Goal: Task Accomplishment & Management: Complete application form

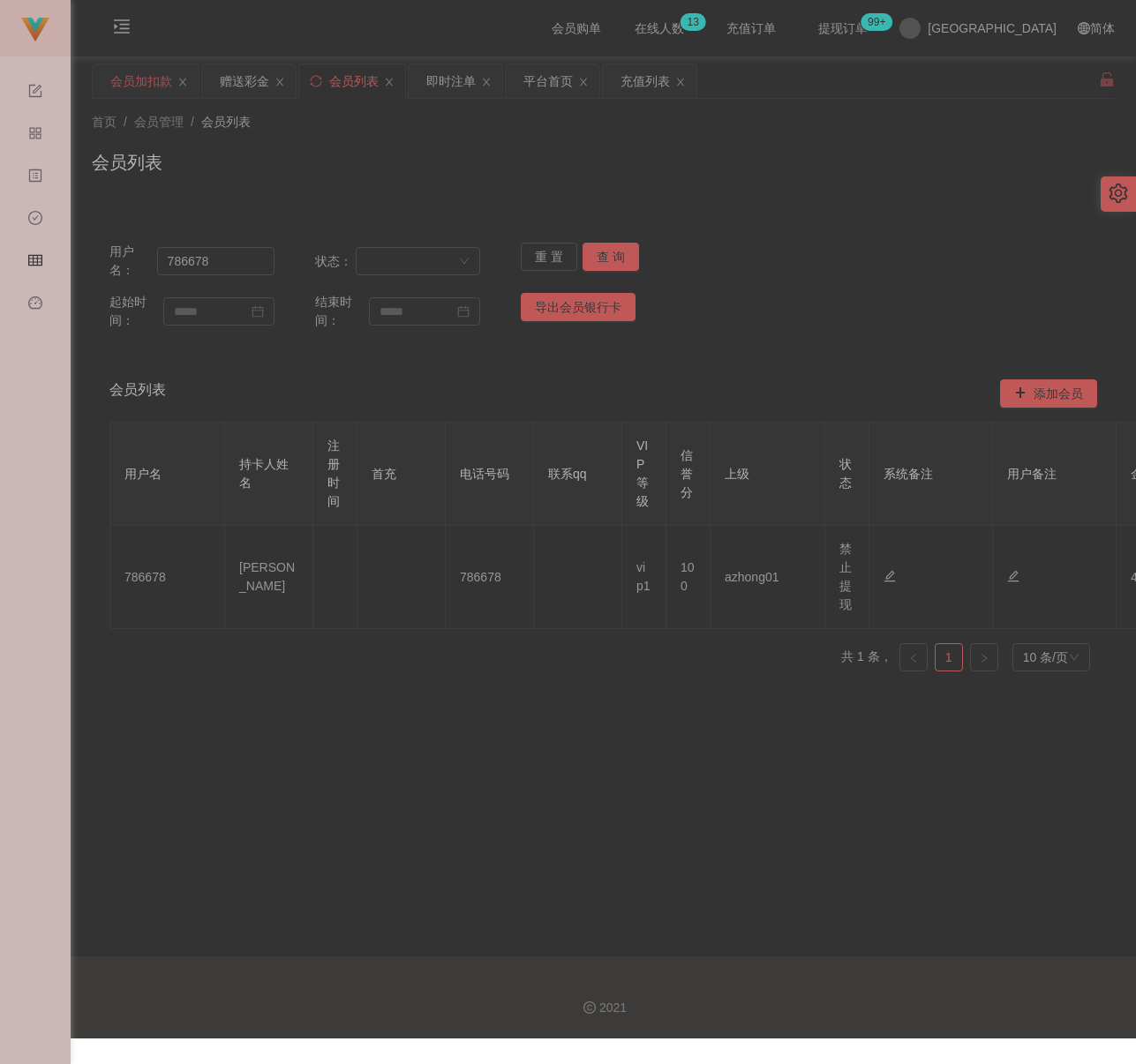
drag, startPoint x: 0, startPoint y: 0, endPoint x: 117, endPoint y: 74, distance: 138.4
click at [117, 74] on div "会员加扣款" at bounding box center [141, 81] width 62 height 34
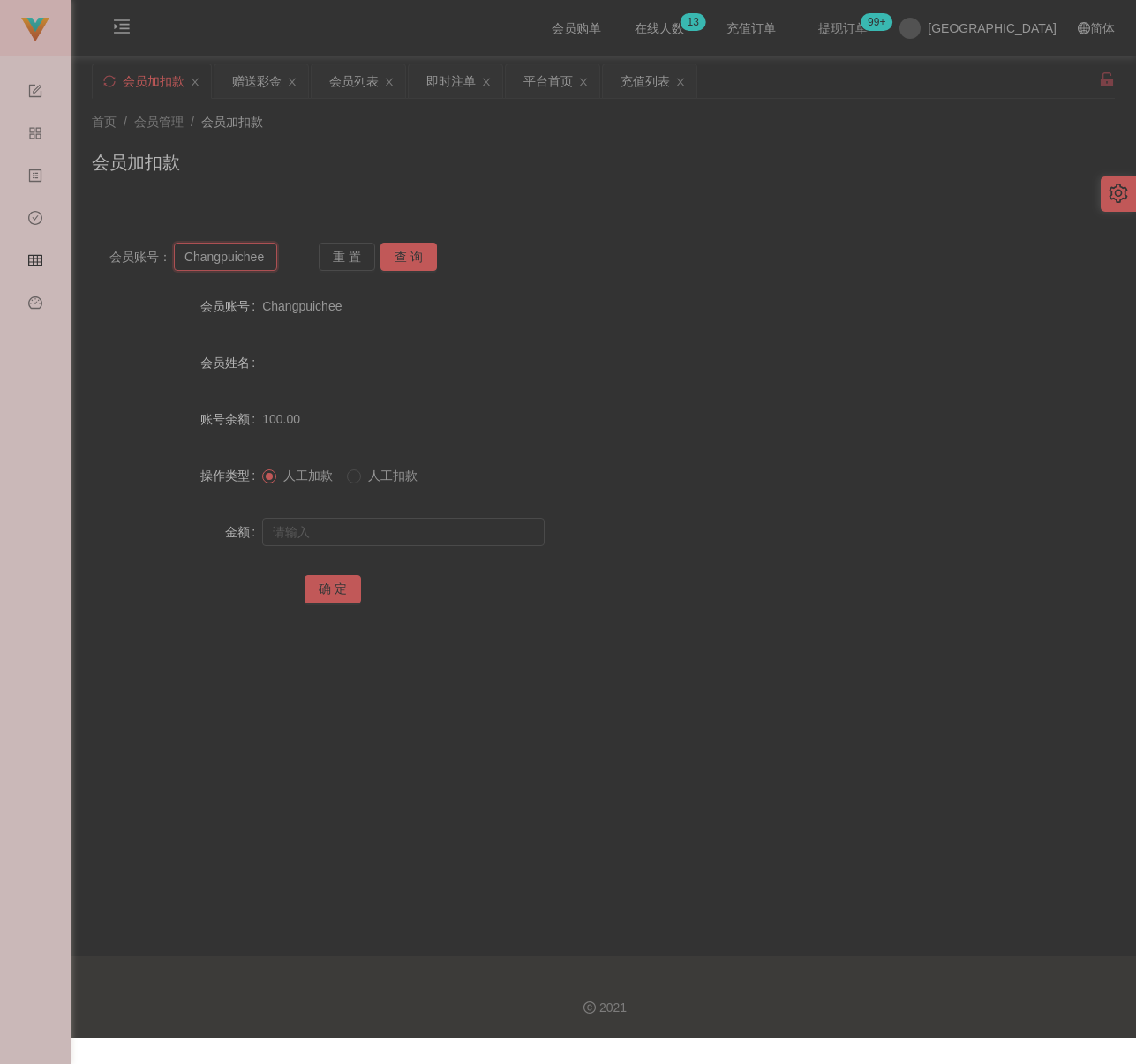
click at [267, 255] on input "Changpuichee" at bounding box center [226, 257] width 104 height 28
paste input "482016"
type input "482016"
click at [408, 246] on button "查 询" at bounding box center [408, 257] width 56 height 28
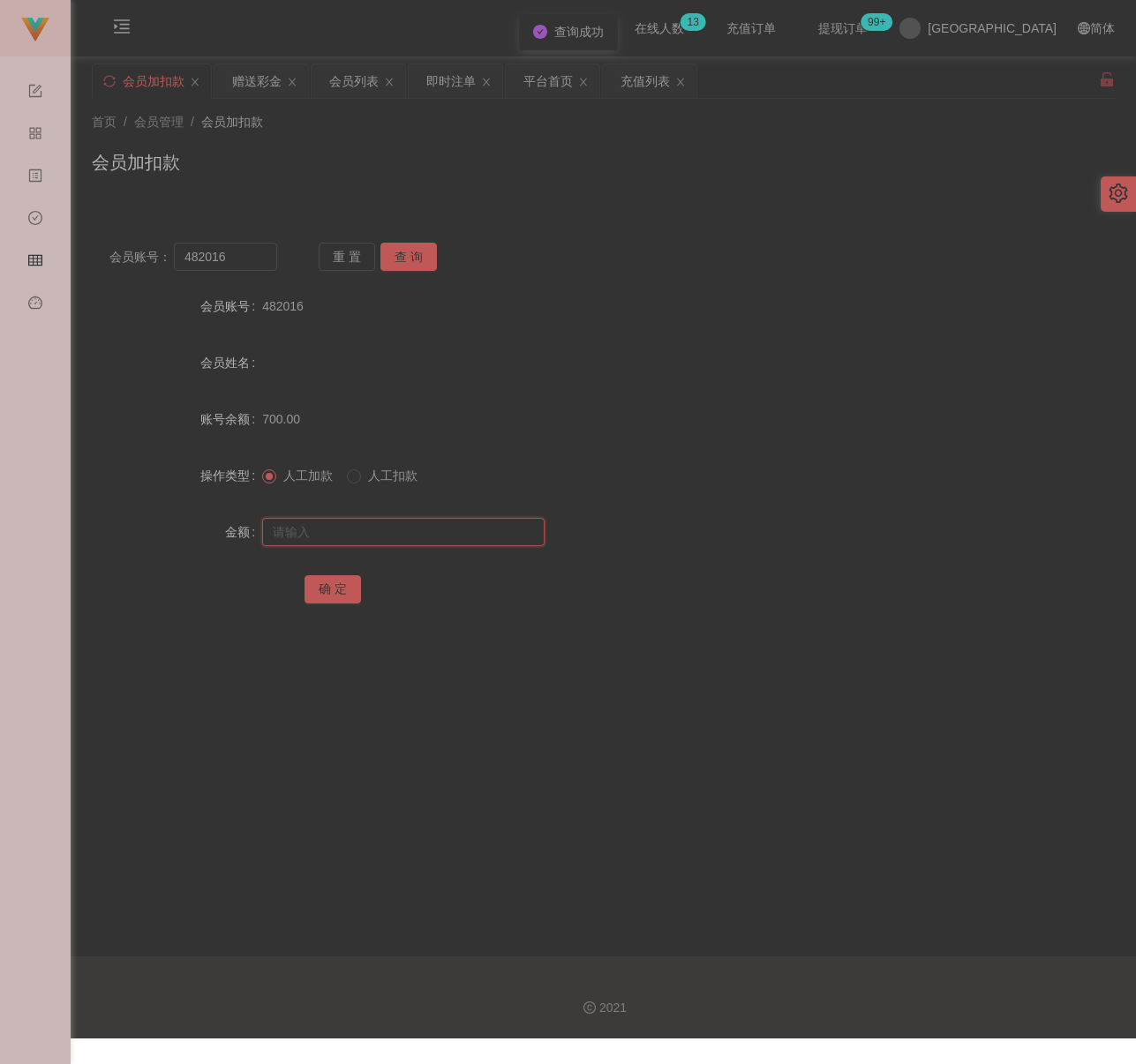
click at [416, 530] on input "text" at bounding box center [404, 532] width 282 height 28
click at [448, 522] on input "text" at bounding box center [404, 532] width 282 height 28
paste input "1500"
type input "1500"
click at [334, 585] on button "确 定" at bounding box center [333, 589] width 56 height 28
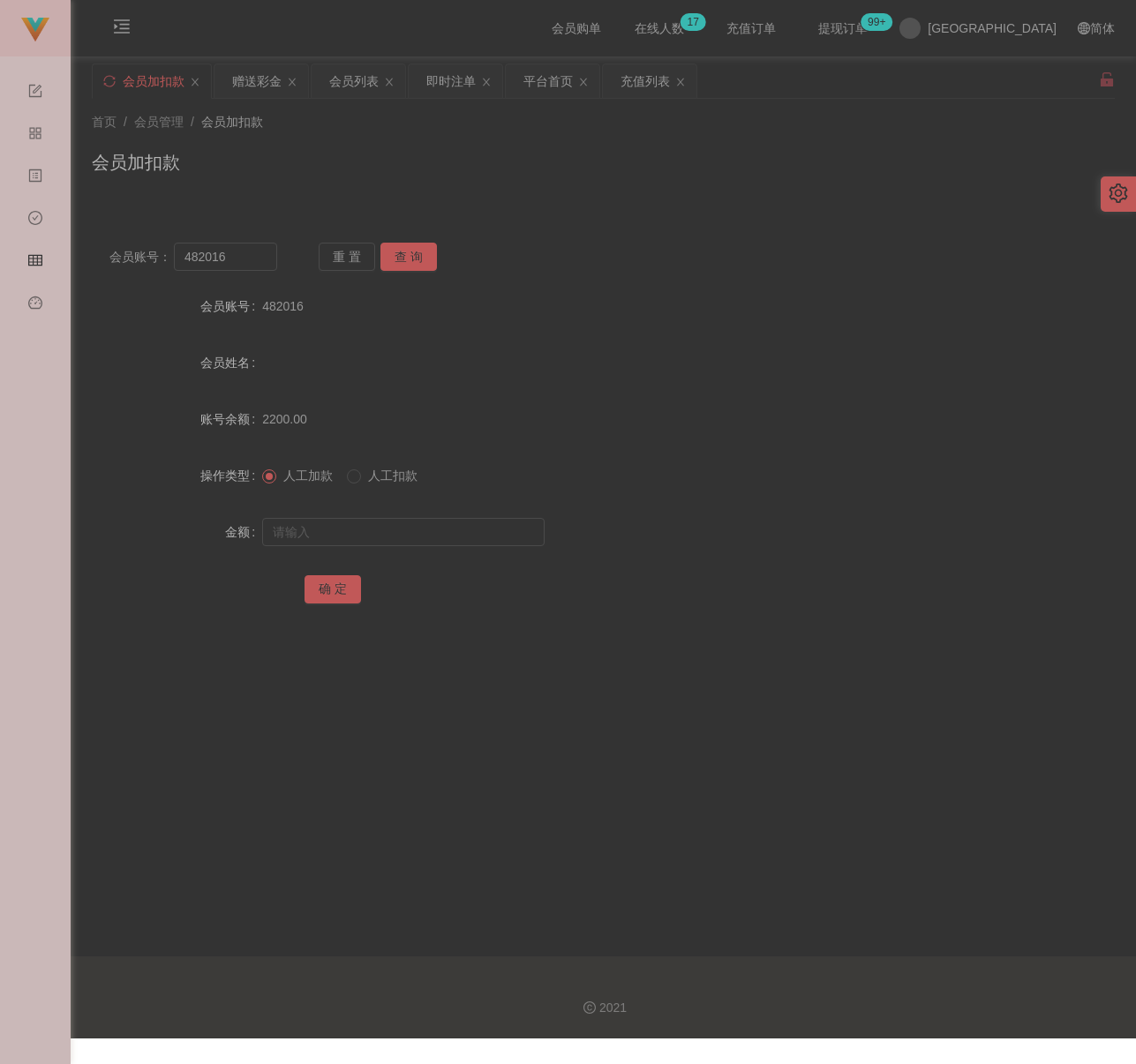
click at [569, 160] on div "会员加扣款" at bounding box center [603, 168] width 1023 height 40
click at [249, 257] on input "482016" at bounding box center [226, 257] width 104 height 28
paste input "Macibai"
type input "Macibai"
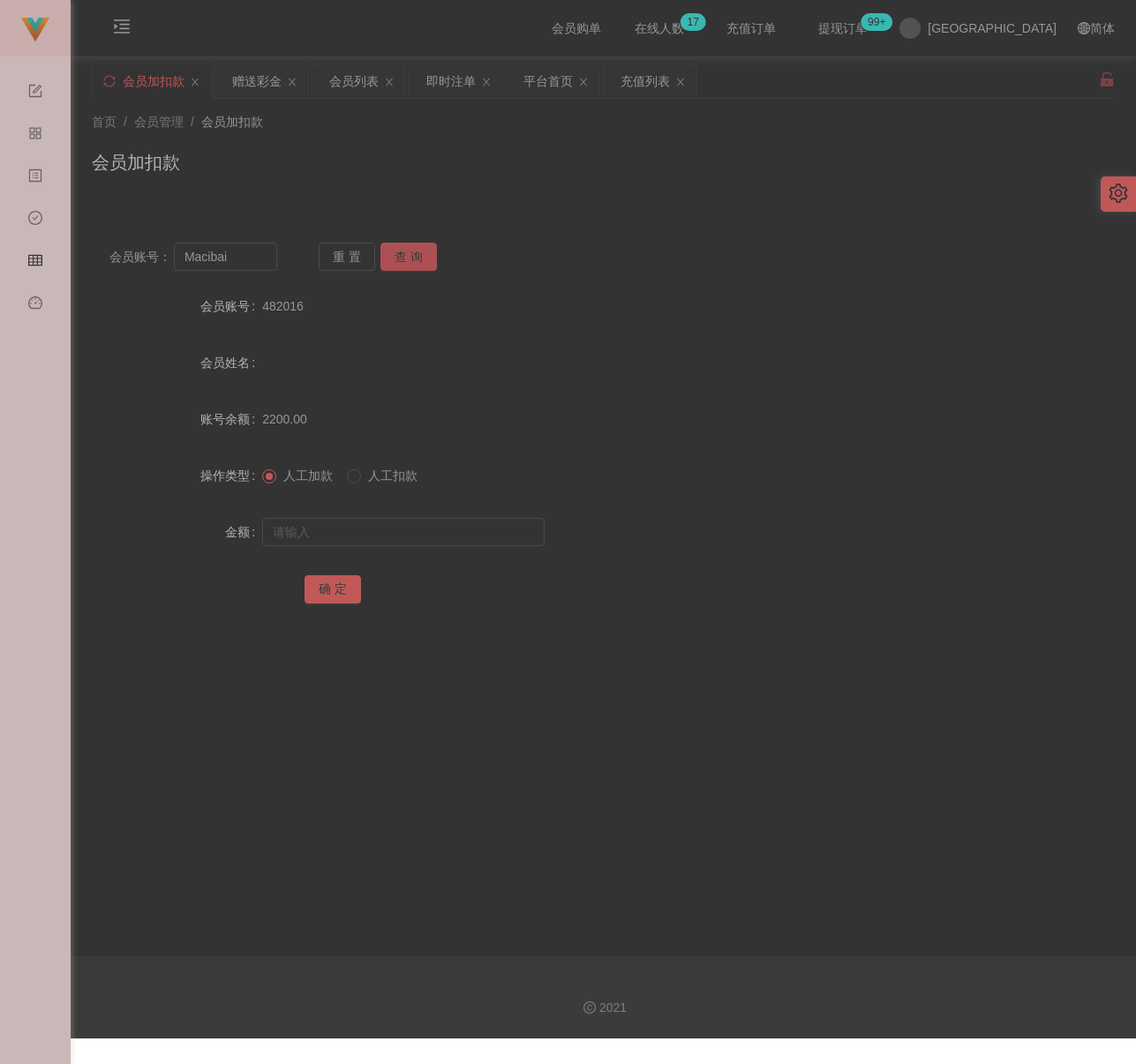
click at [400, 258] on button "查 询" at bounding box center [408, 257] width 56 height 28
click at [401, 532] on input "text" at bounding box center [404, 532] width 282 height 28
click at [424, 540] on input "text" at bounding box center [404, 532] width 282 height 28
paste input "300"
type input "300"
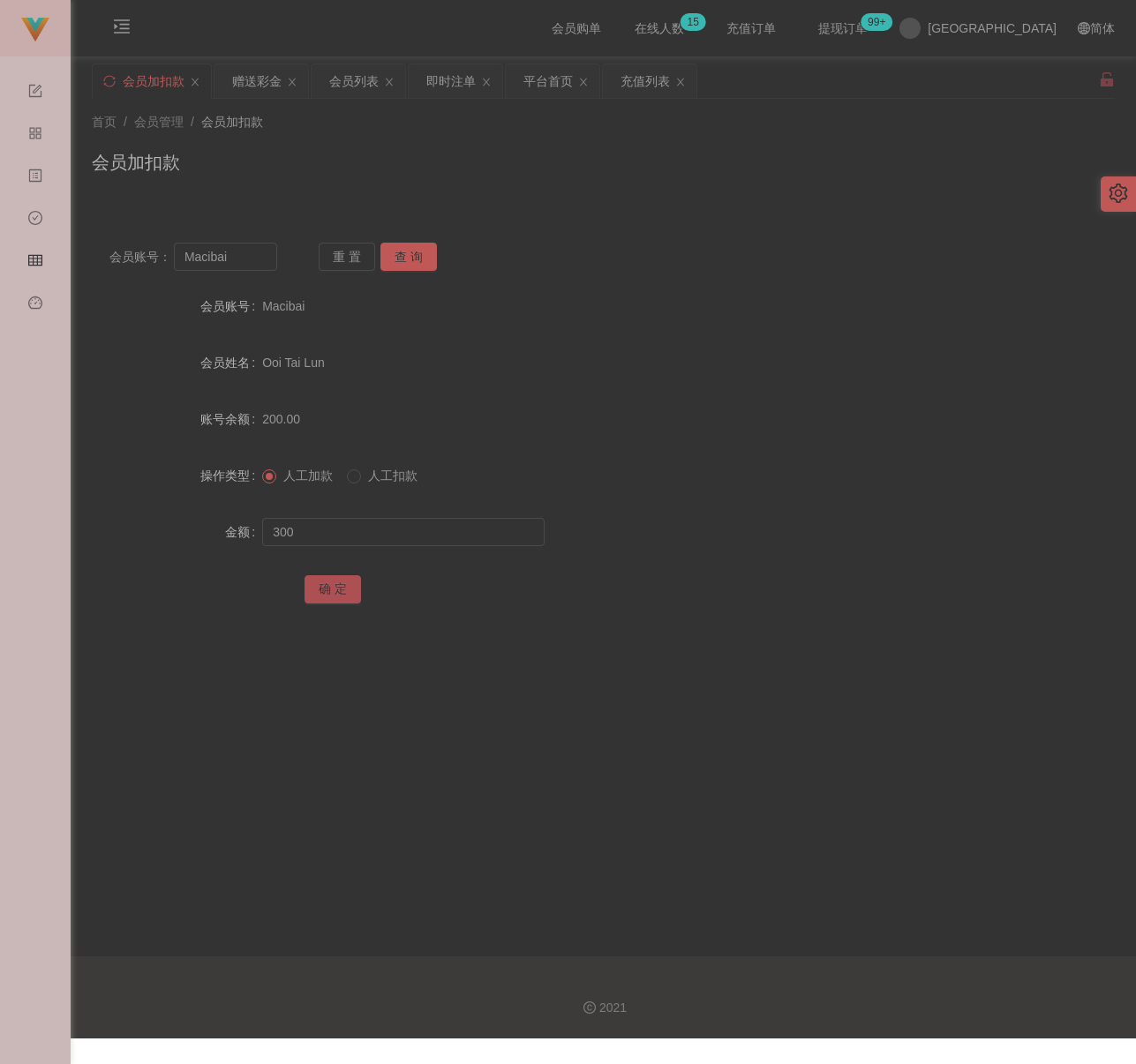
click at [329, 593] on button "确 定" at bounding box center [333, 589] width 56 height 28
click at [600, 186] on div "会员加扣款" at bounding box center [603, 168] width 1023 height 40
click at [257, 262] on input "Macibai" at bounding box center [226, 257] width 104 height 28
paste input "Yeap98664"
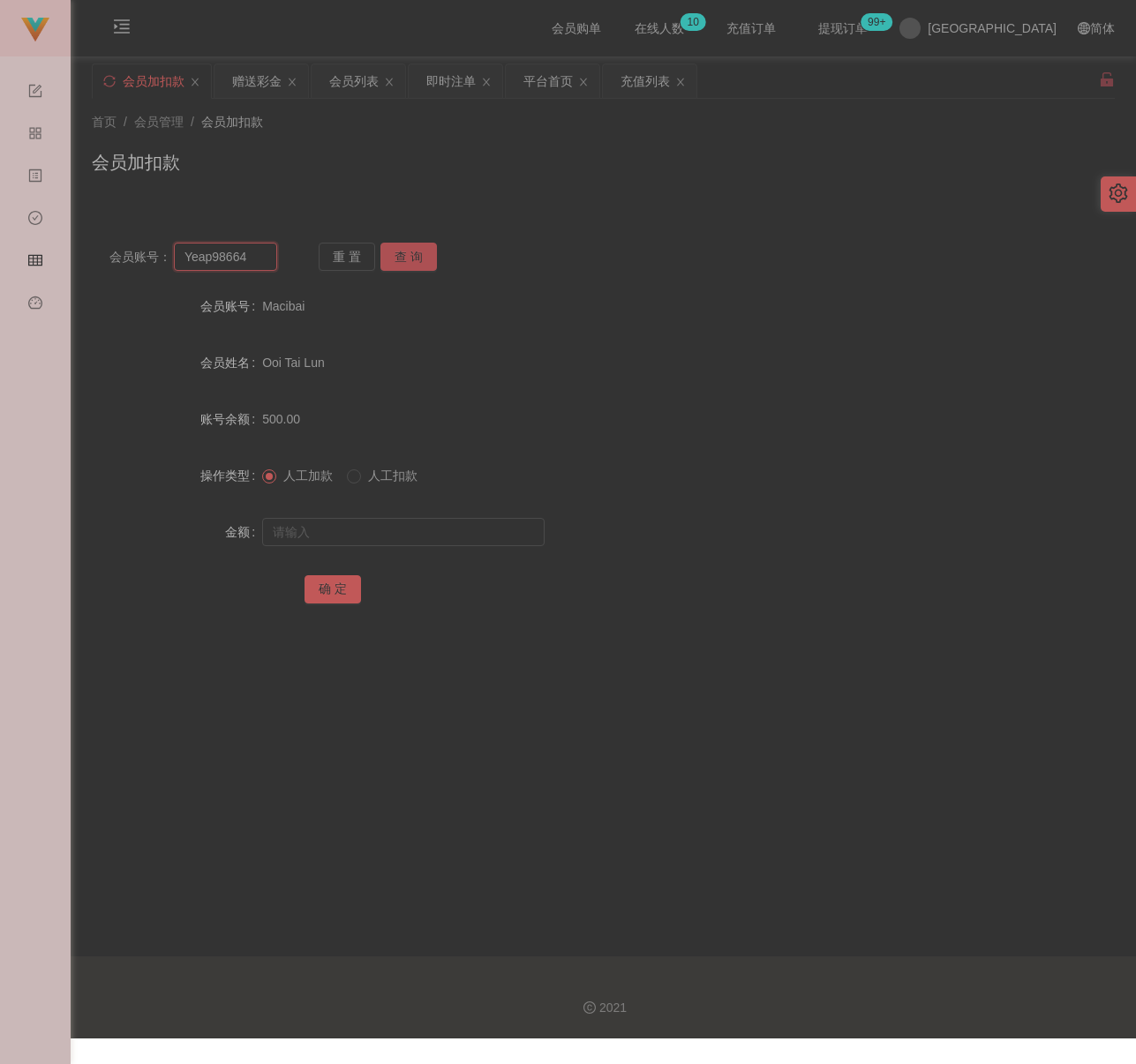
type input "Yeap98664"
click at [404, 260] on button "查 询" at bounding box center [408, 257] width 56 height 28
click at [365, 531] on input "text" at bounding box center [404, 532] width 282 height 28
click at [466, 532] on input "text" at bounding box center [404, 532] width 282 height 28
paste input "1500"
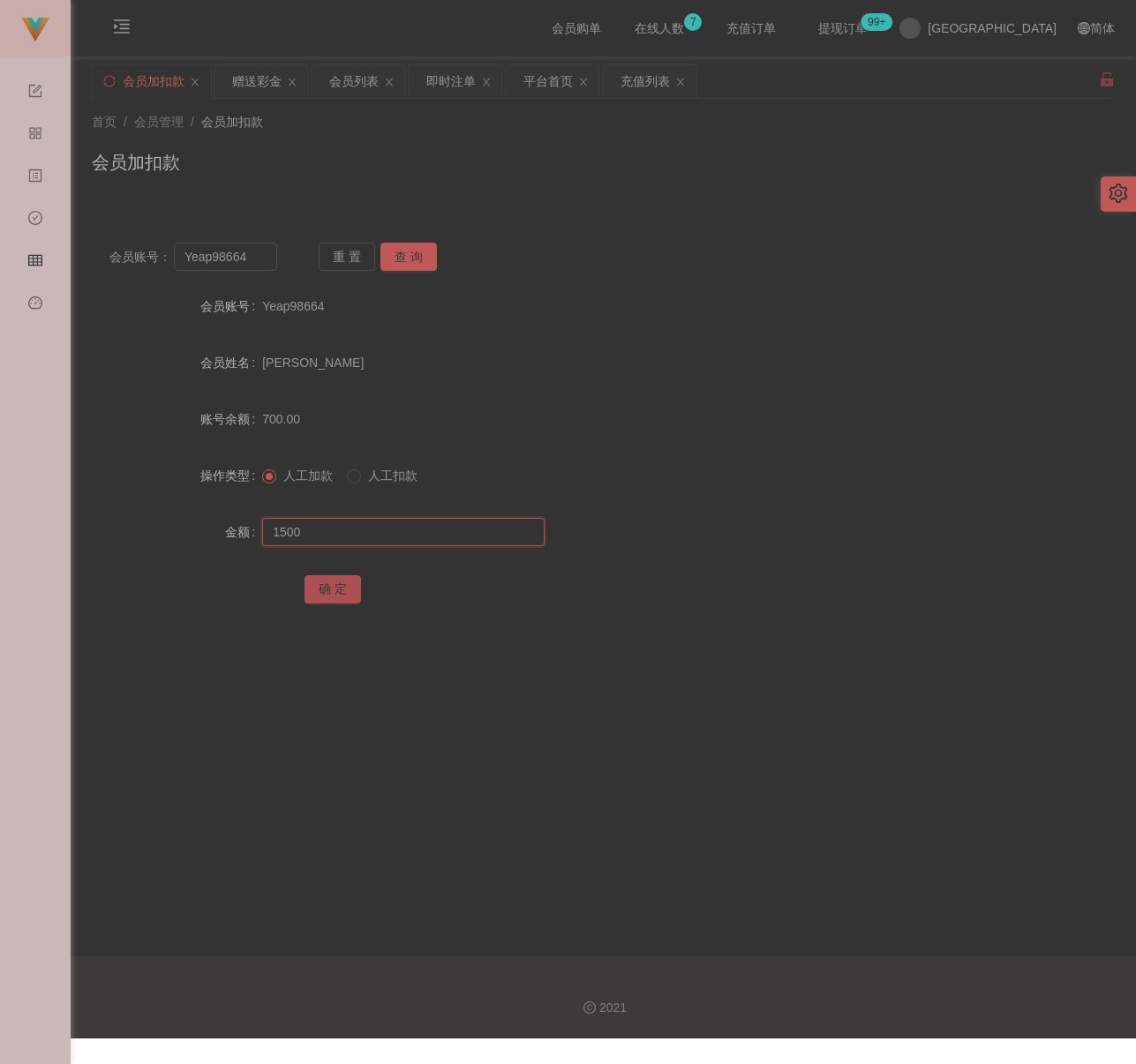
type input "1500"
click at [339, 594] on button "确 定" at bounding box center [333, 589] width 56 height 28
